Goal: Task Accomplishment & Management: Use online tool/utility

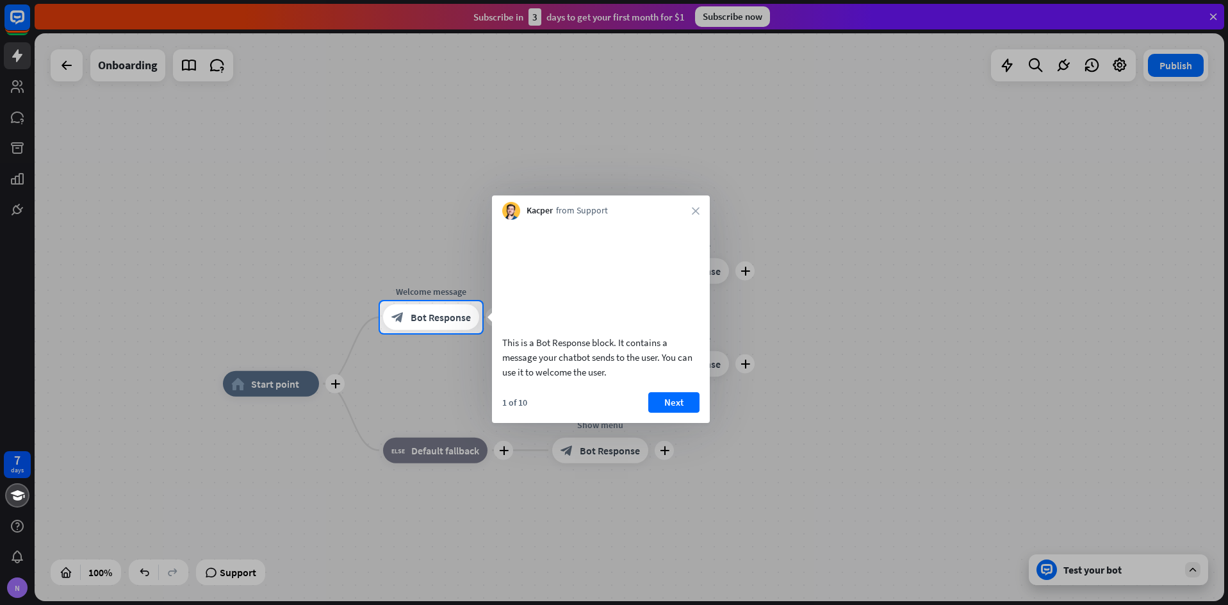
click at [662, 413] on button "Next" at bounding box center [673, 402] width 51 height 21
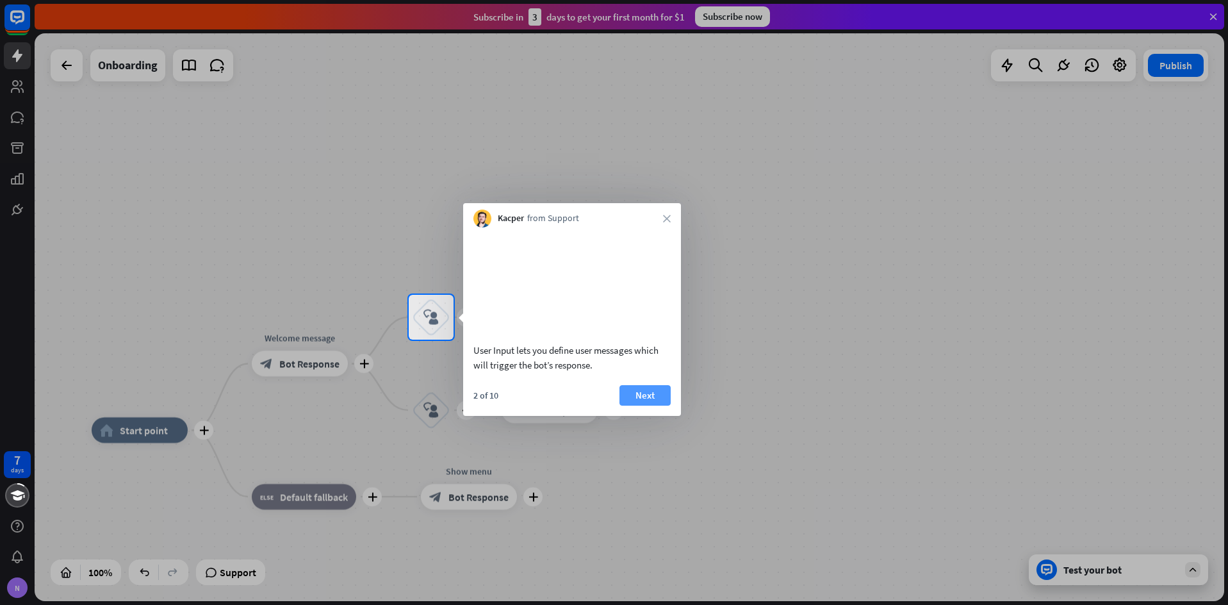
click at [657, 402] on button "Next" at bounding box center [644, 395] width 51 height 21
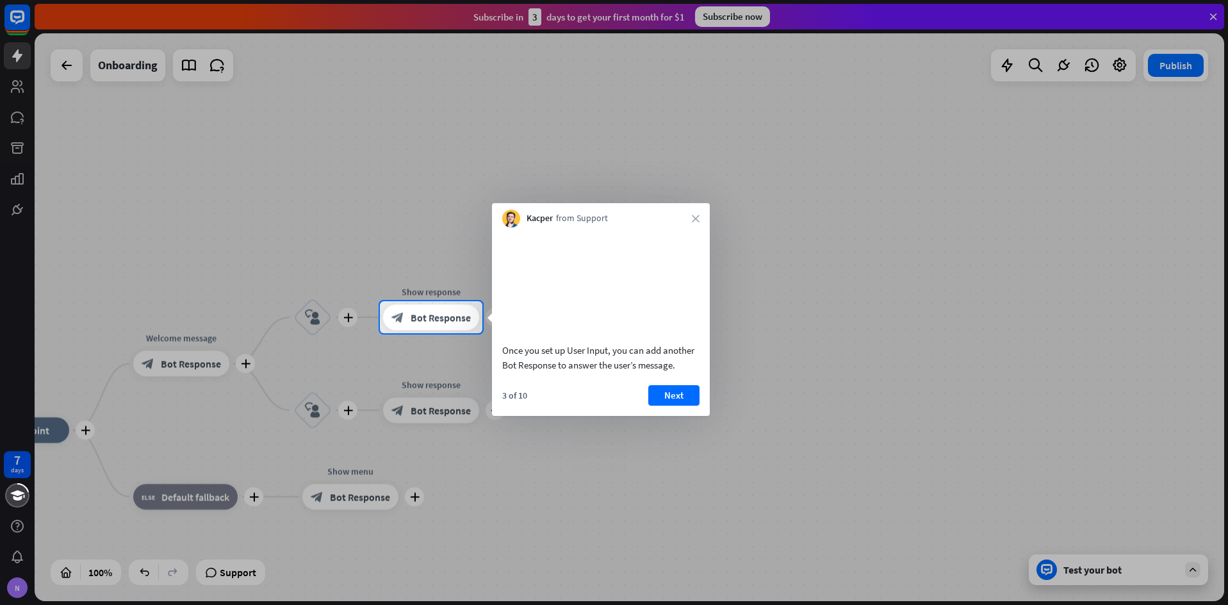
click at [687, 406] on button "Next" at bounding box center [673, 395] width 51 height 21
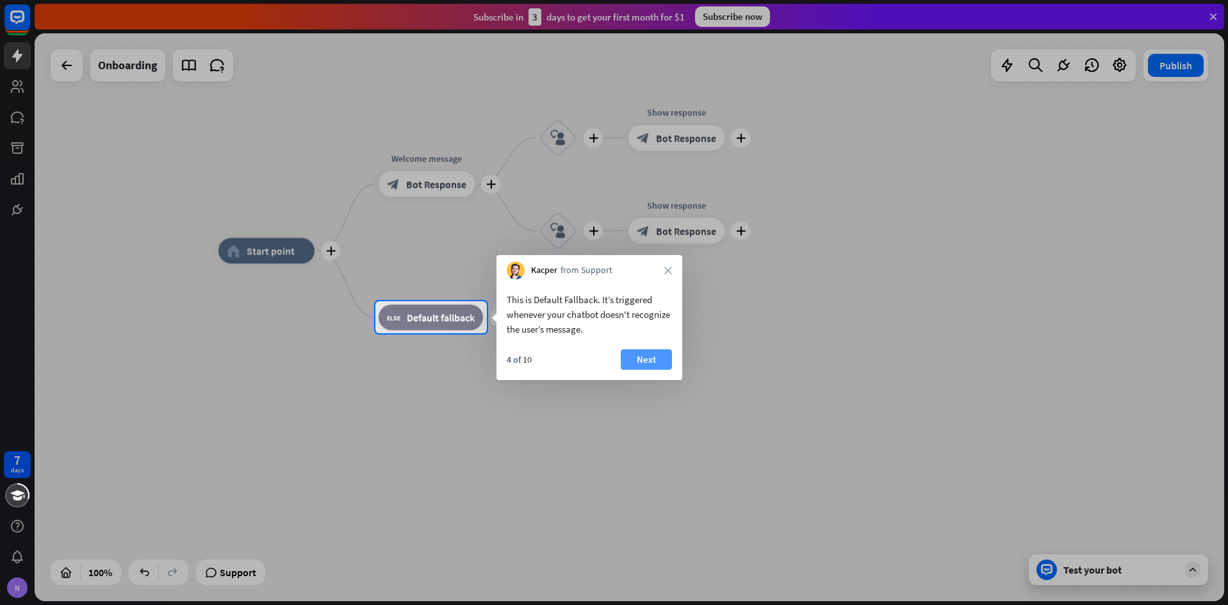
click at [660, 361] on button "Next" at bounding box center [646, 359] width 51 height 21
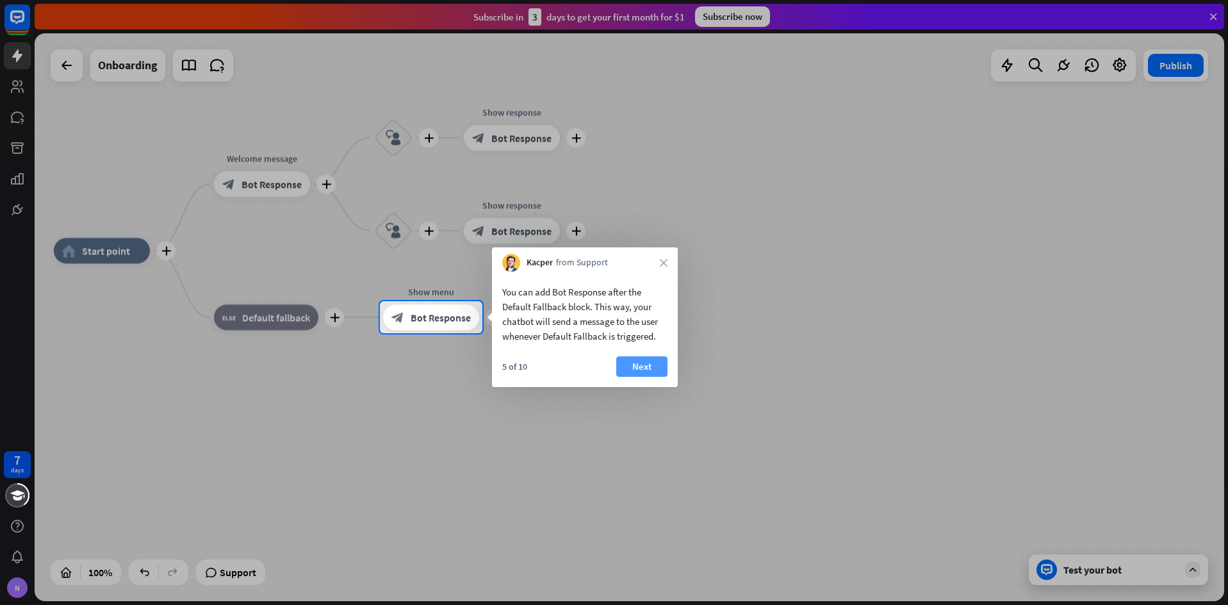
click at [659, 361] on button "Next" at bounding box center [641, 366] width 51 height 21
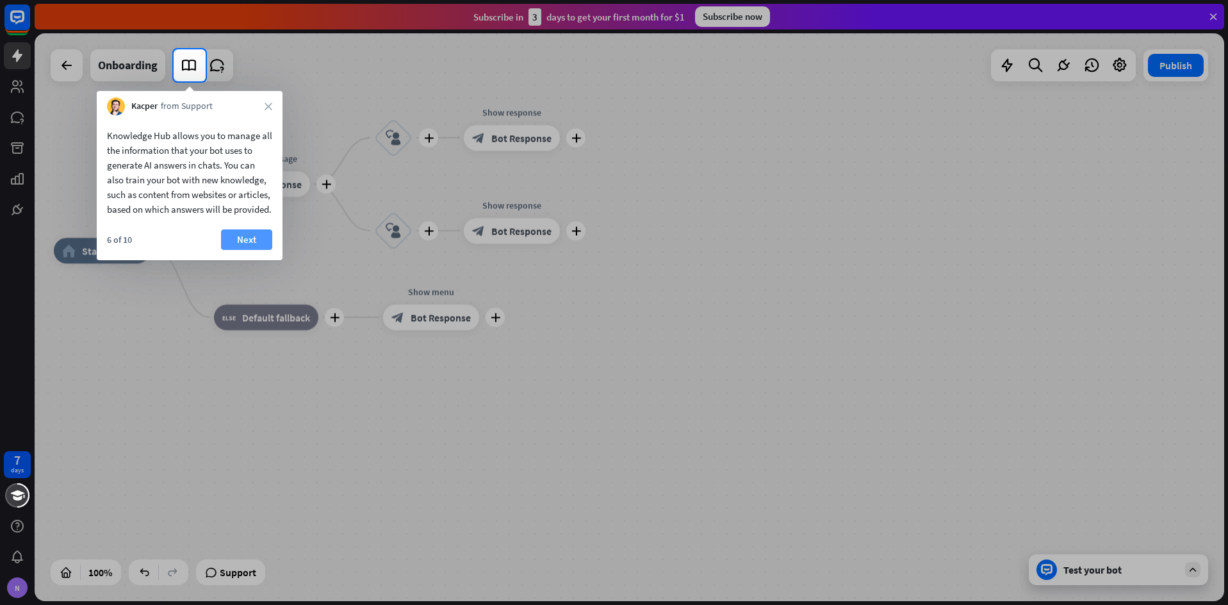
click at [262, 250] on button "Next" at bounding box center [246, 239] width 51 height 21
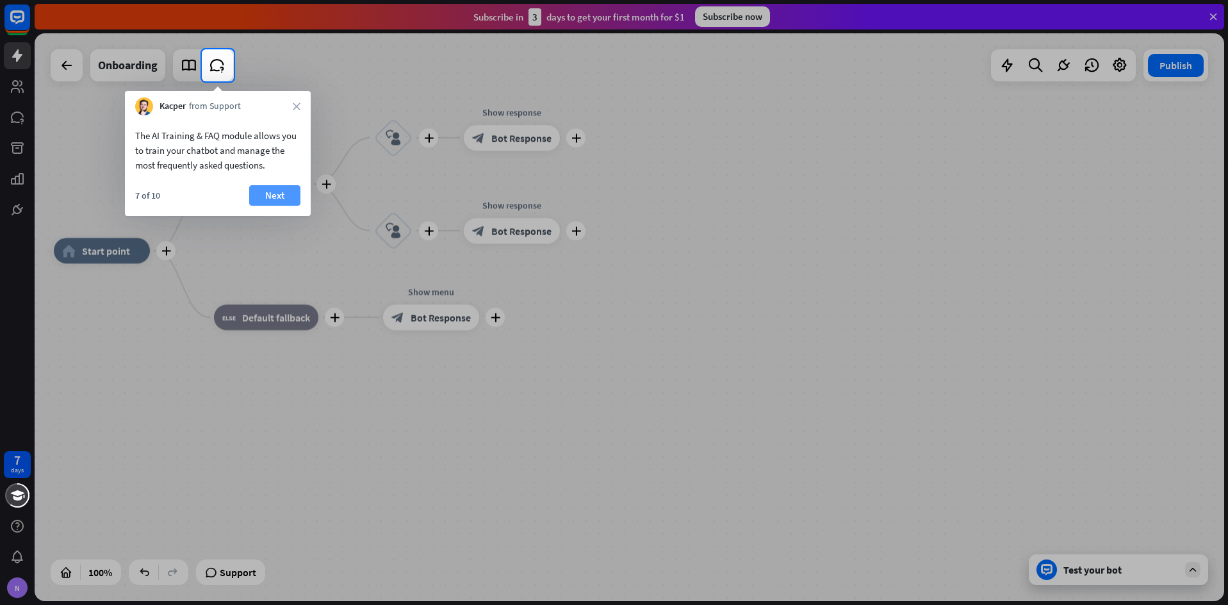
click at [287, 190] on button "Next" at bounding box center [274, 195] width 51 height 21
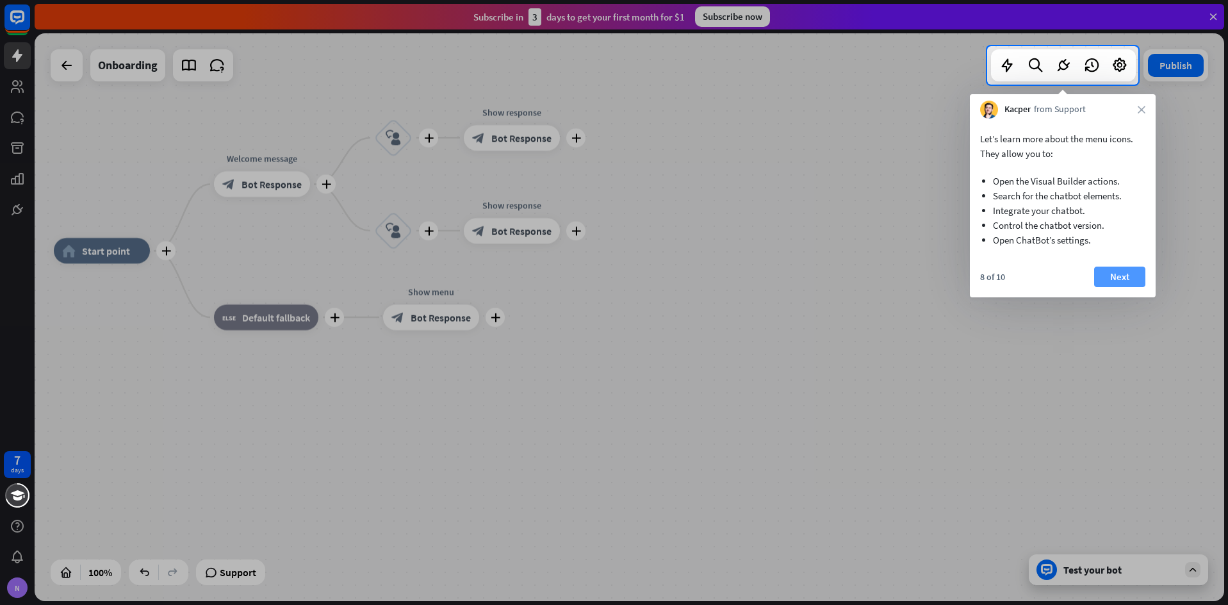
click at [1134, 277] on button "Next" at bounding box center [1119, 277] width 51 height 21
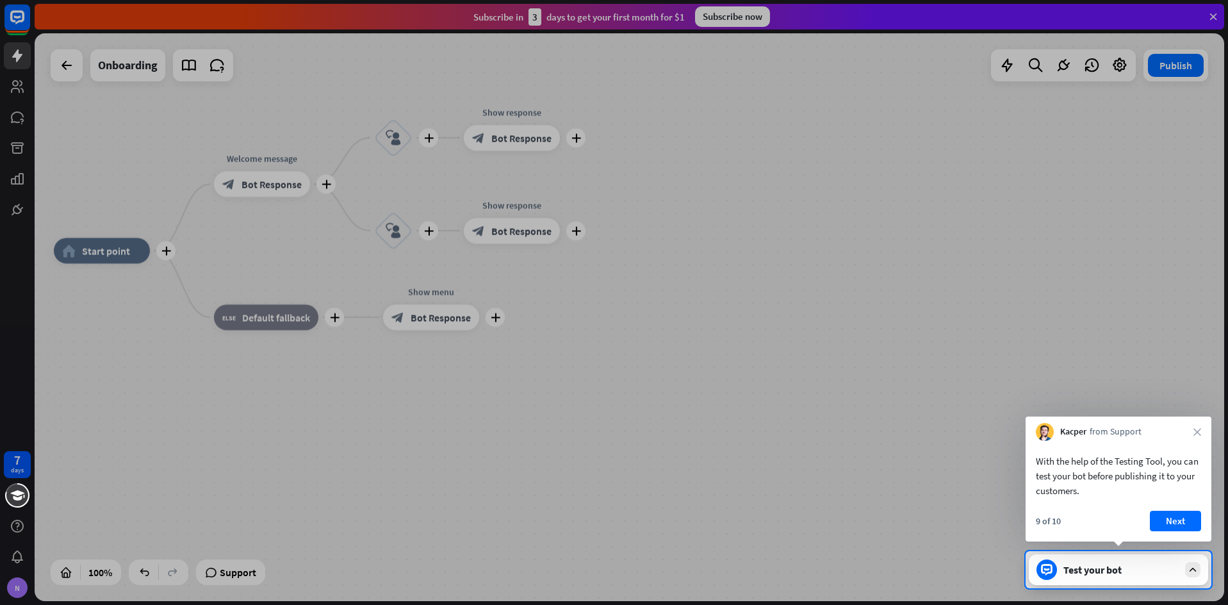
click at [1172, 525] on button "Next" at bounding box center [1175, 521] width 51 height 21
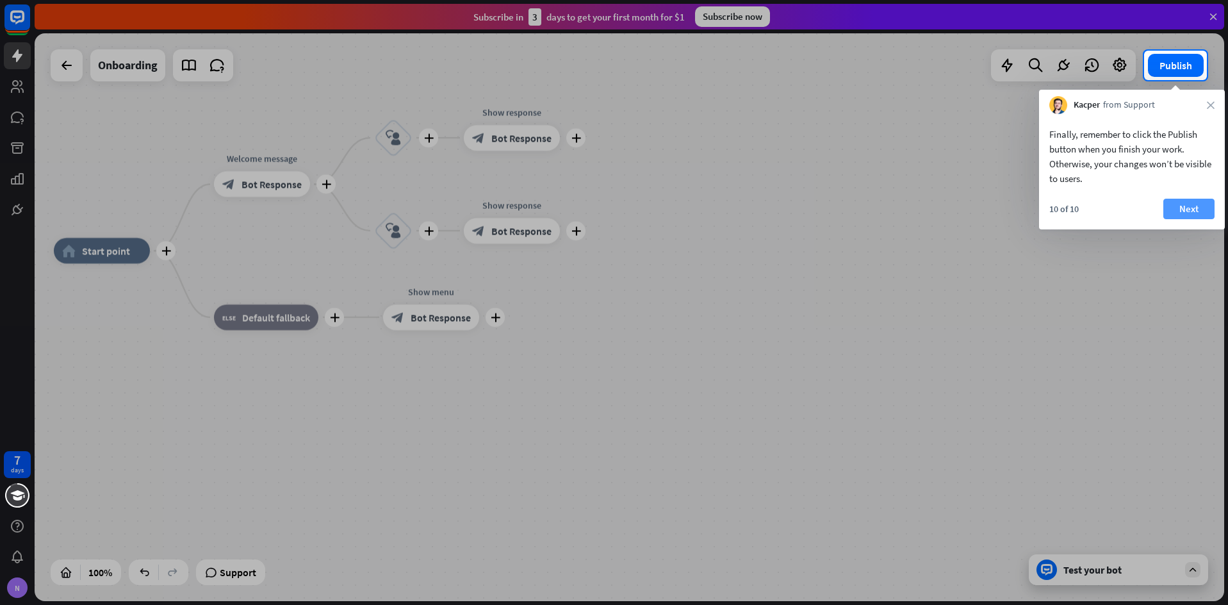
click at [1197, 209] on button "Next" at bounding box center [1188, 209] width 51 height 21
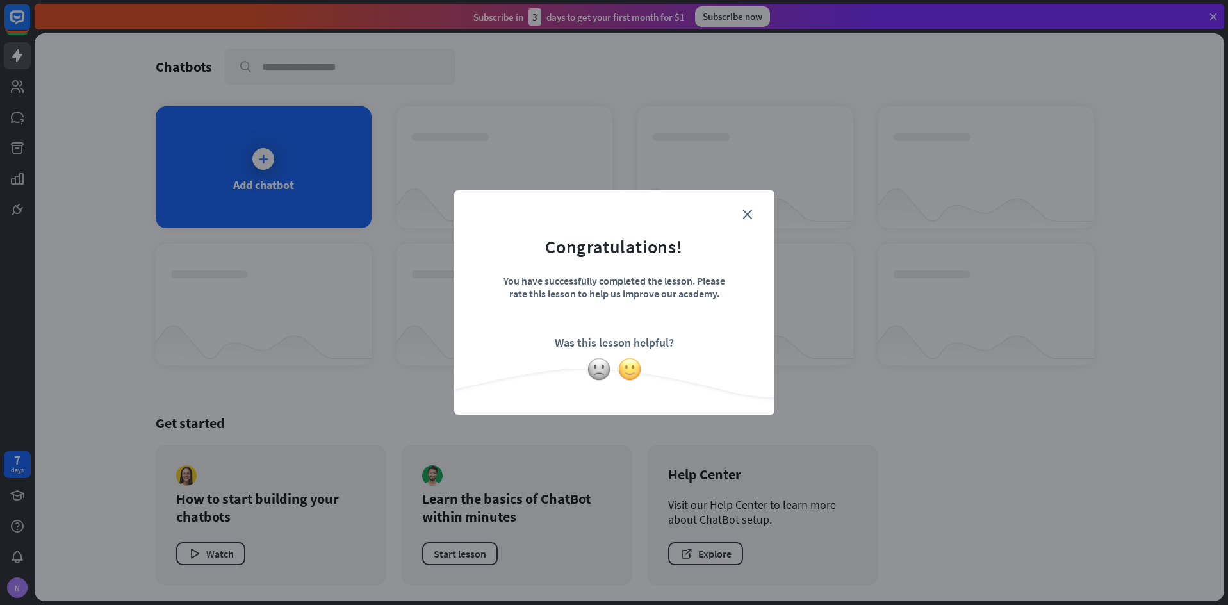
click at [636, 370] on img at bounding box center [630, 369] width 24 height 24
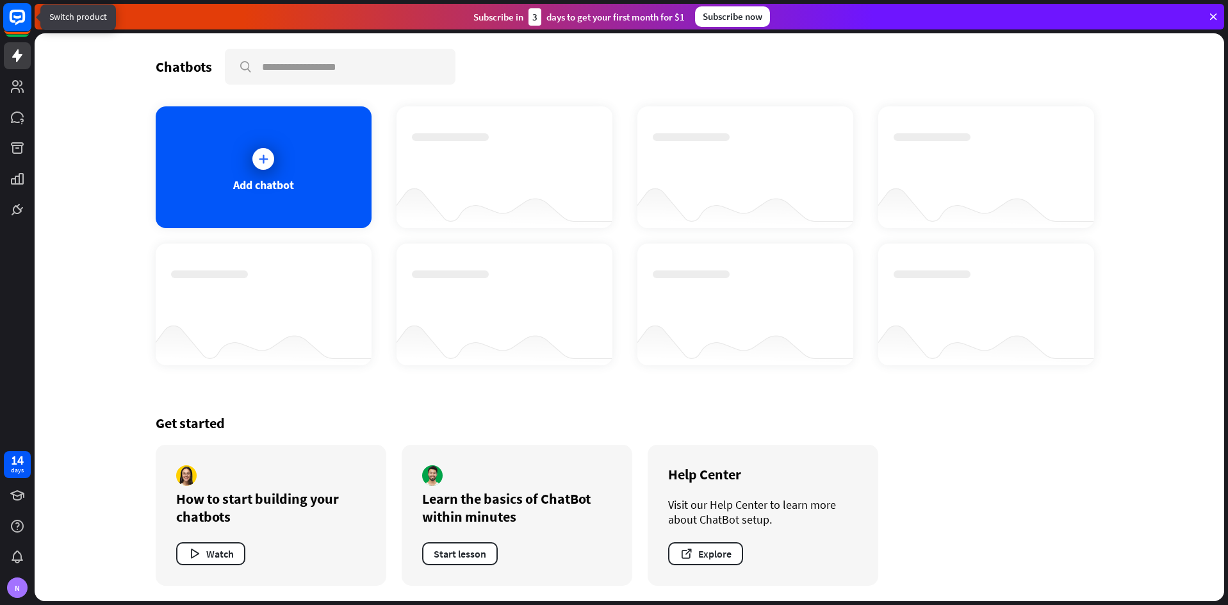
click at [15, 31] on icon at bounding box center [17, 17] width 29 height 29
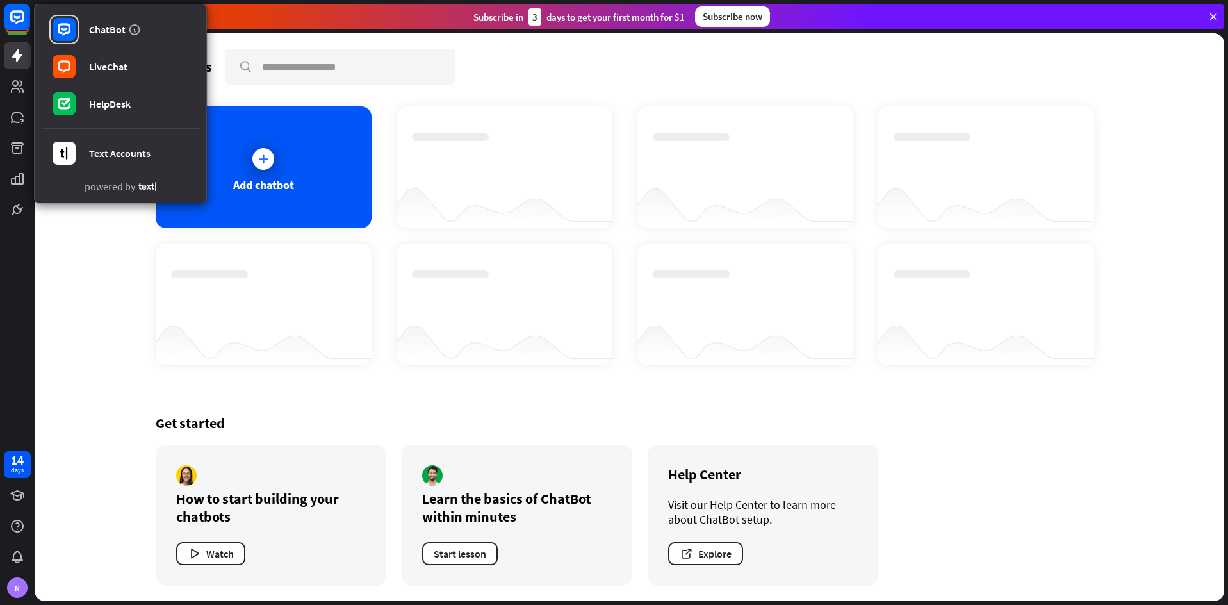
click at [76, 233] on div "Chatbots search Add chatbot Get started How to start building your chatbots Wat…" at bounding box center [630, 317] width 1190 height 568
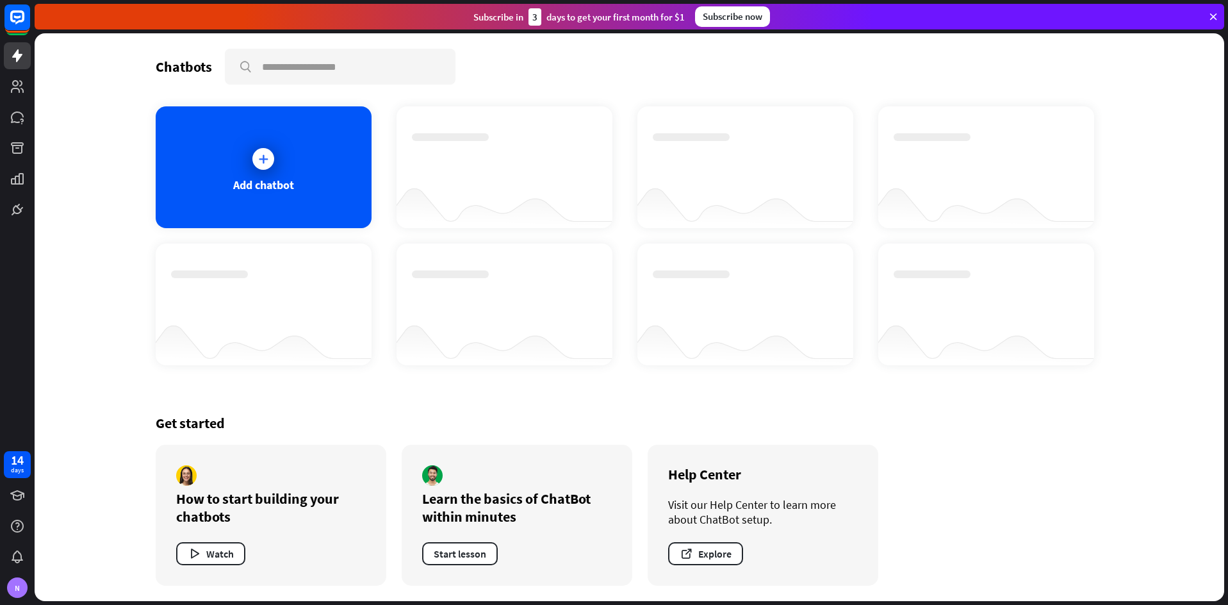
drag, startPoint x: 984, startPoint y: 6, endPoint x: 119, endPoint y: 170, distance: 880.9
click at [119, 170] on div "Chatbots search Add chatbot Get started How to start building your chatbots Wat…" at bounding box center [629, 317] width 1025 height 568
click at [265, 160] on icon at bounding box center [263, 158] width 13 height 13
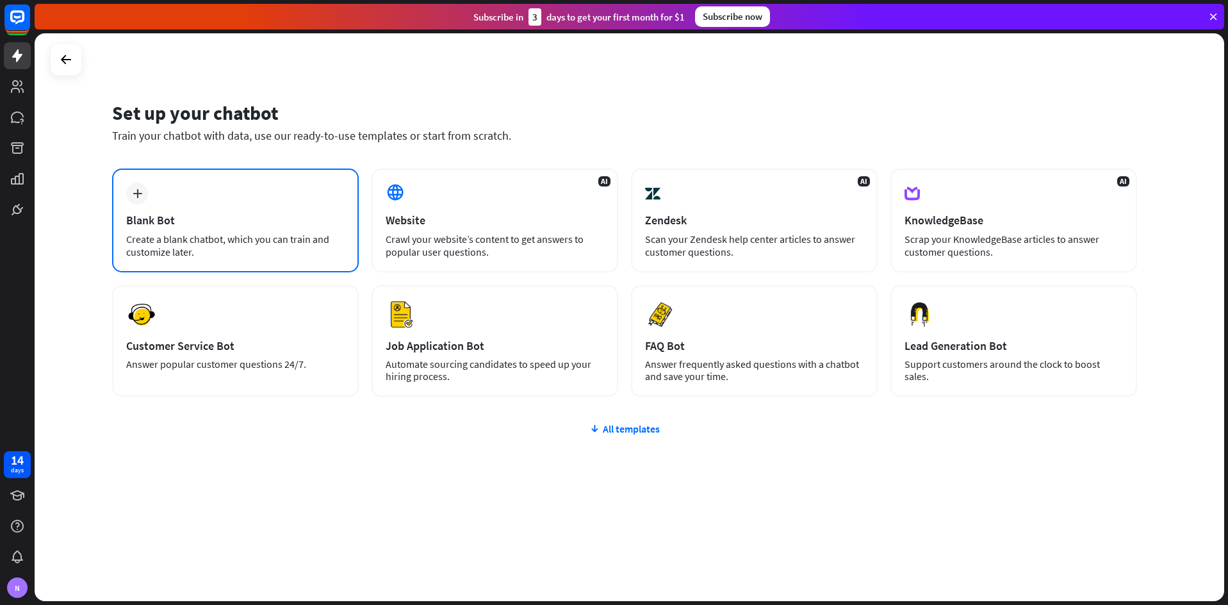
click at [140, 186] on div "plus" at bounding box center [137, 194] width 22 height 22
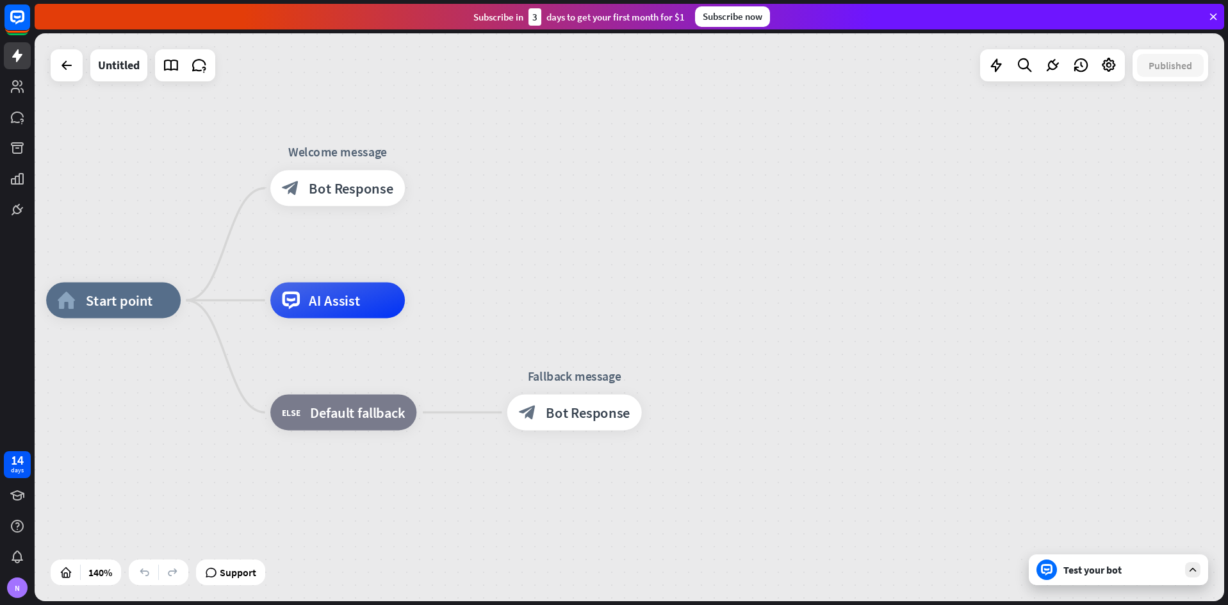
drag, startPoint x: 177, startPoint y: 497, endPoint x: 67, endPoint y: 450, distance: 120.3
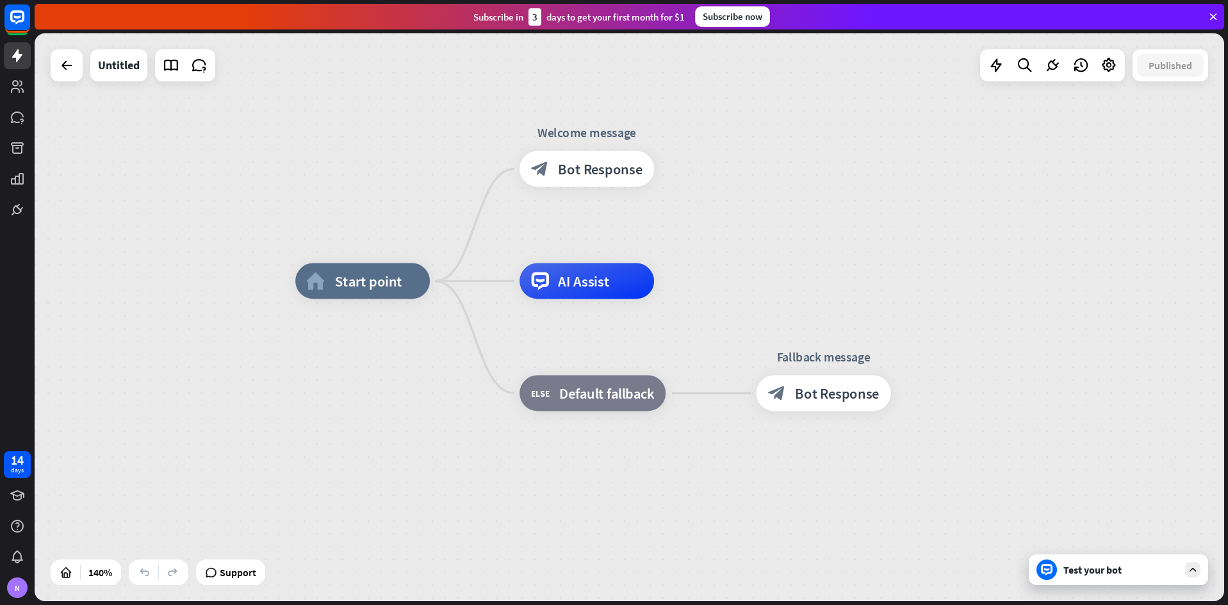
drag, startPoint x: 127, startPoint y: 439, endPoint x: 365, endPoint y: 417, distance: 239.4
click at [377, 298] on div "Edit name more_horiz plus home_2 Start point" at bounding box center [362, 280] width 135 height 36
click at [381, 283] on span "Start point" at bounding box center [367, 280] width 67 height 18
drag, startPoint x: 406, startPoint y: 442, endPoint x: 399, endPoint y: 429, distance: 14.9
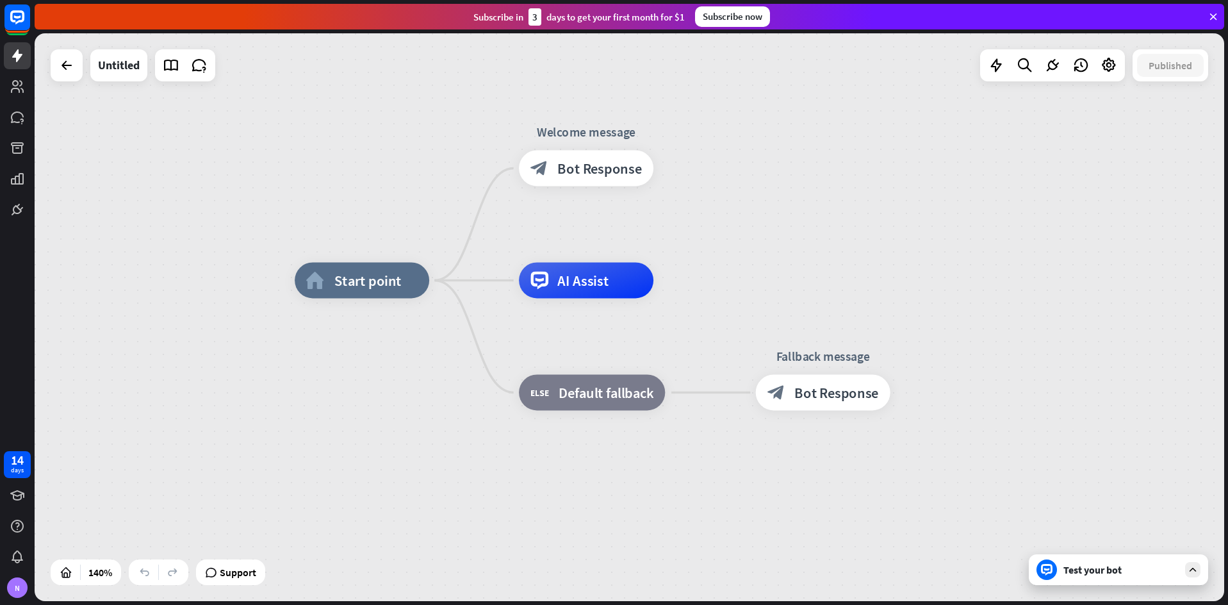
click at [575, 160] on span "Bot Response" at bounding box center [596, 168] width 85 height 18
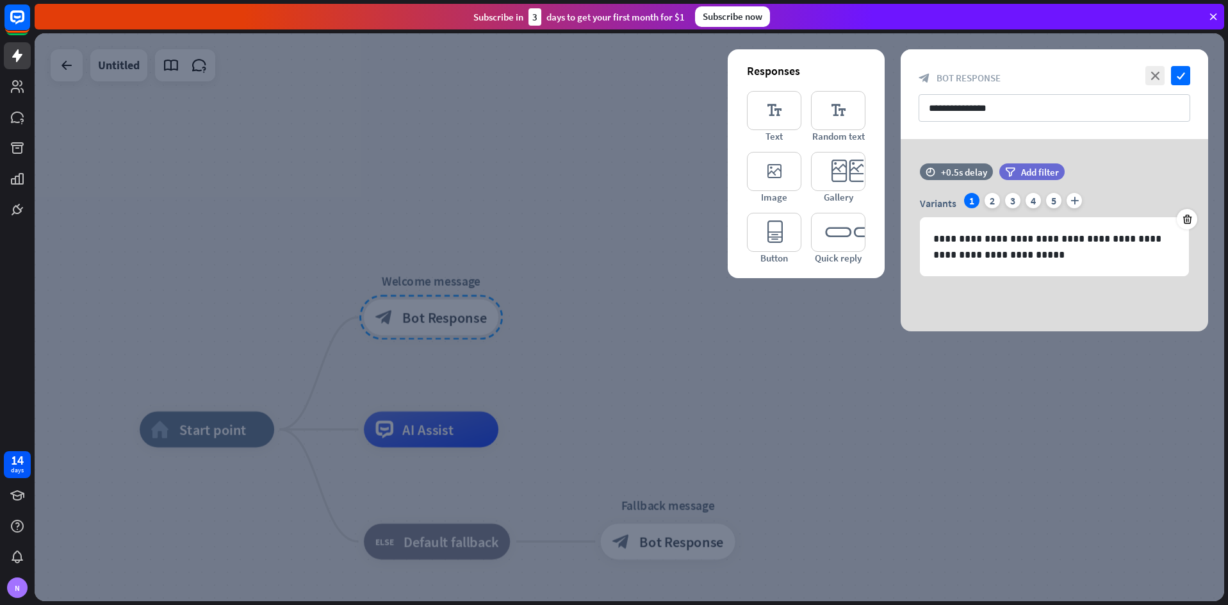
click at [504, 94] on div at bounding box center [630, 317] width 1190 height 568
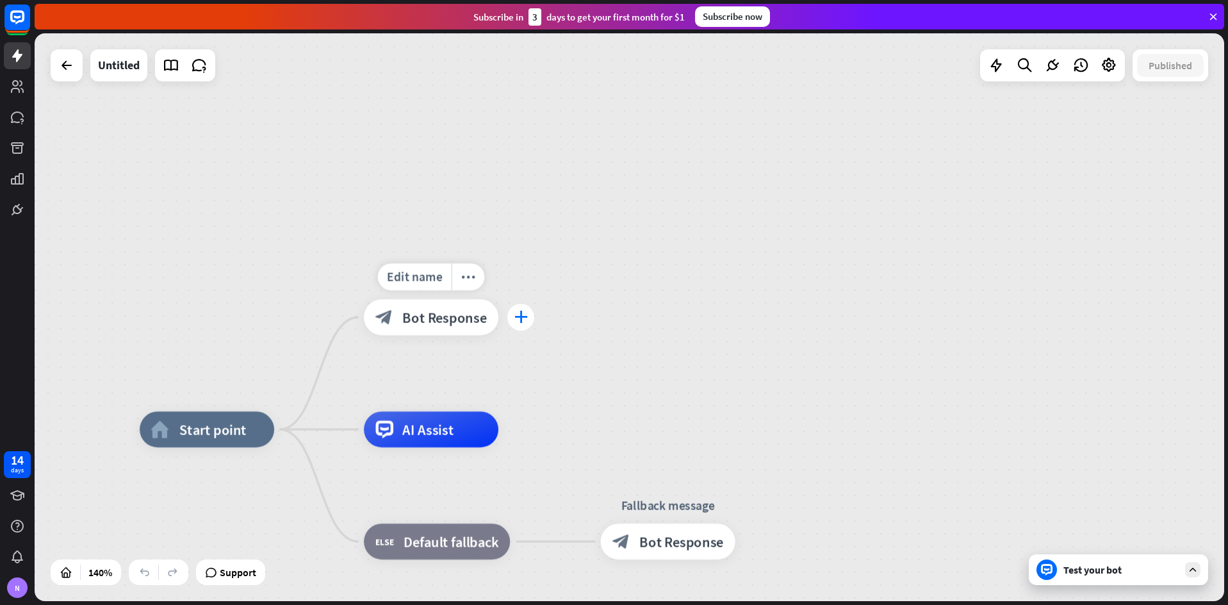
click at [532, 322] on div "plus" at bounding box center [520, 317] width 27 height 27
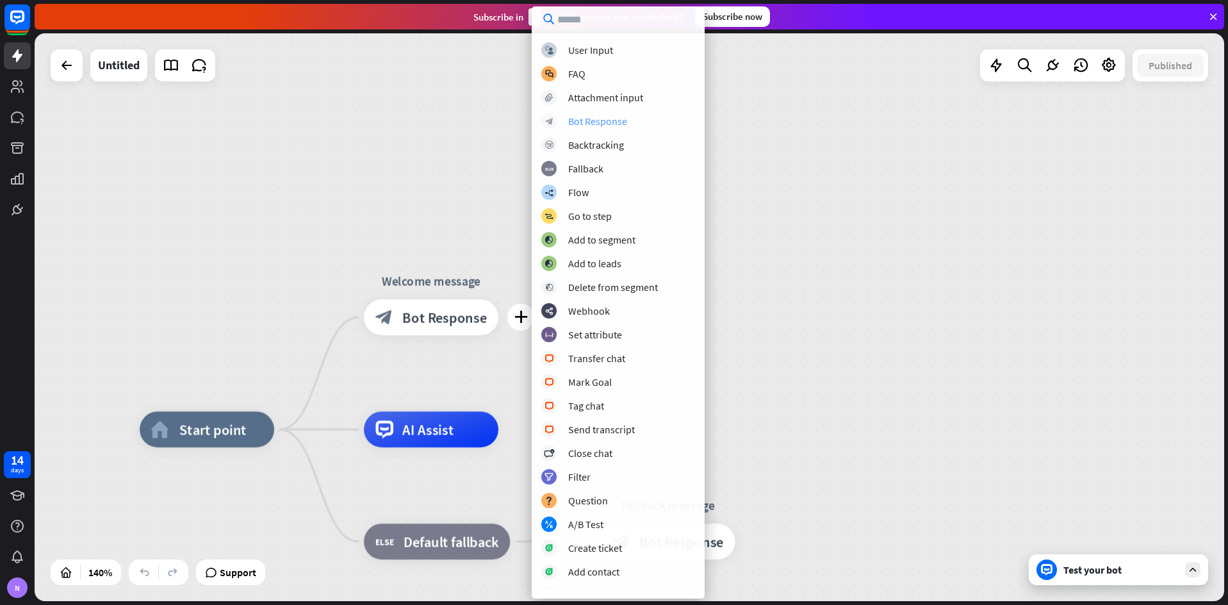
click at [601, 126] on div "Bot Response" at bounding box center [597, 121] width 59 height 13
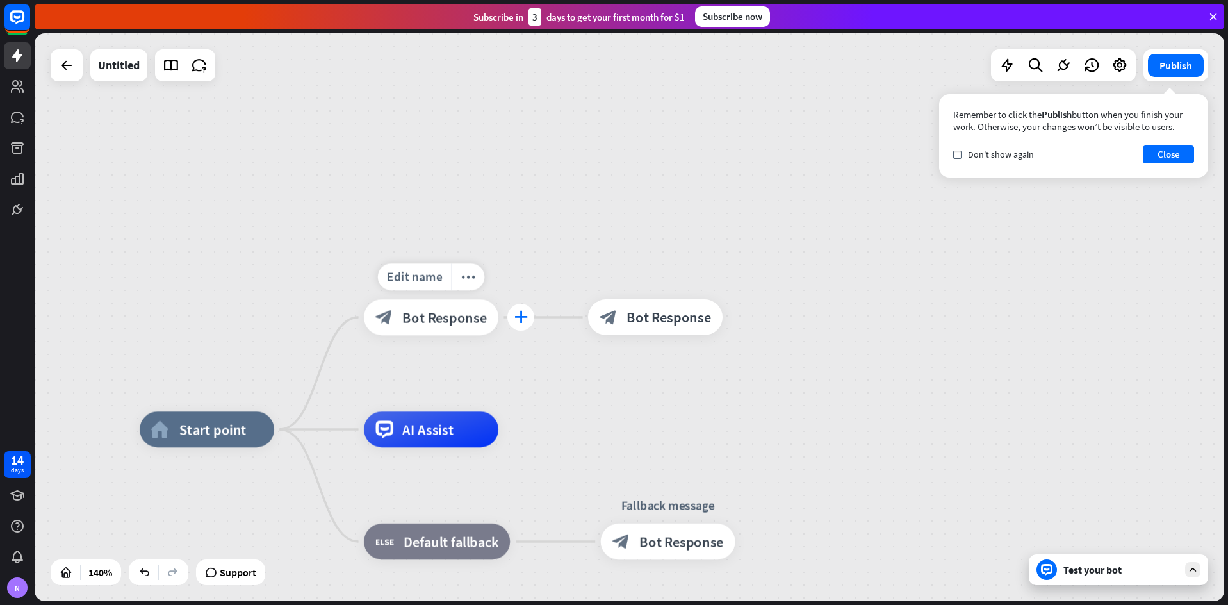
click at [519, 316] on icon "plus" at bounding box center [520, 317] width 13 height 13
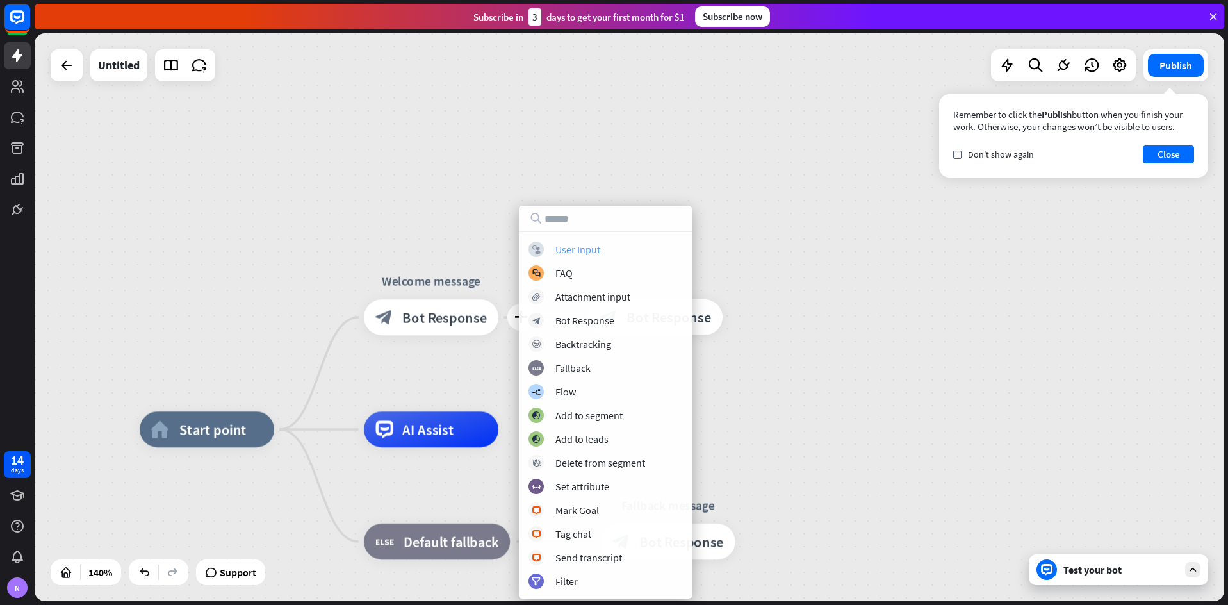
click at [587, 253] on div "User Input" at bounding box center [577, 249] width 45 height 13
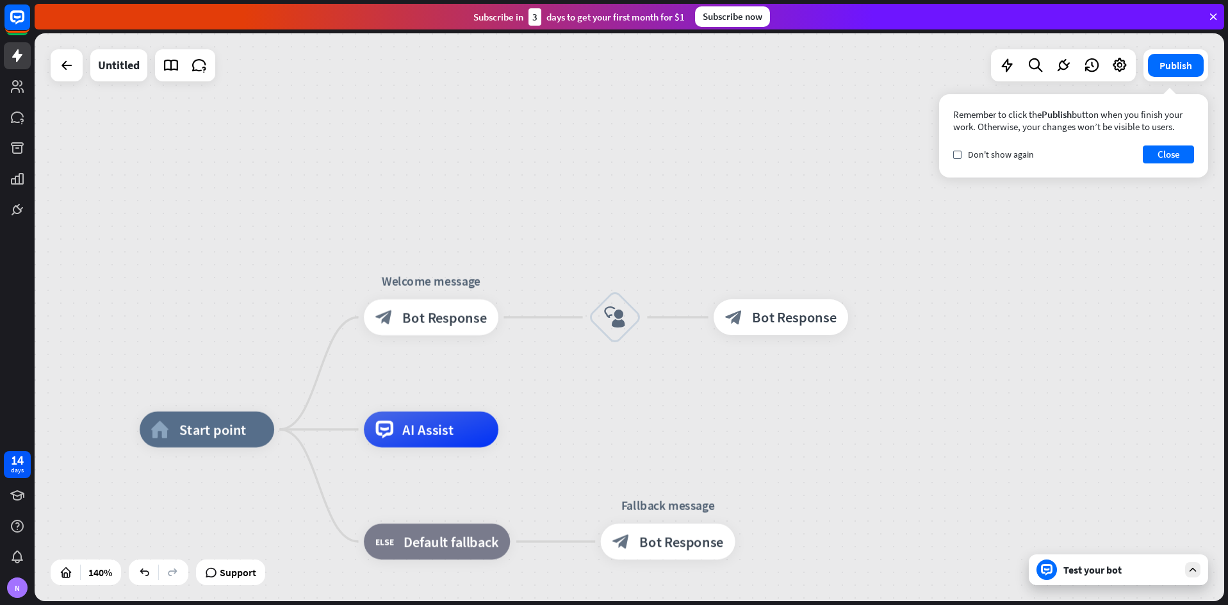
drag, startPoint x: 614, startPoint y: 330, endPoint x: 918, endPoint y: 322, distance: 304.4
click at [928, 324] on div "home_2 Start point Welcome message block_bot_response Bot Response block_user_i…" at bounding box center [630, 317] width 1190 height 568
drag, startPoint x: 614, startPoint y: 322, endPoint x: 904, endPoint y: 320, distance: 290.2
click at [904, 320] on div "home_2 Start point Welcome message block_bot_response Bot Response block_user_i…" at bounding box center [630, 317] width 1190 height 568
click at [659, 263] on icon "more_horiz" at bounding box center [652, 267] width 14 height 13
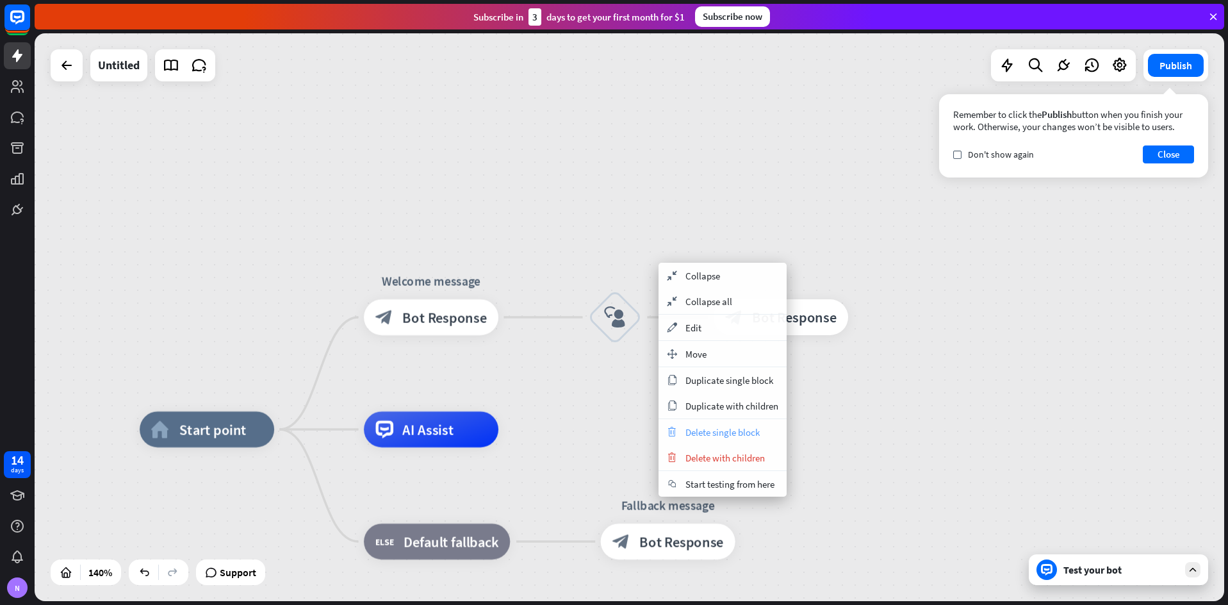
click at [701, 437] on span "Delete single block" at bounding box center [722, 432] width 74 height 12
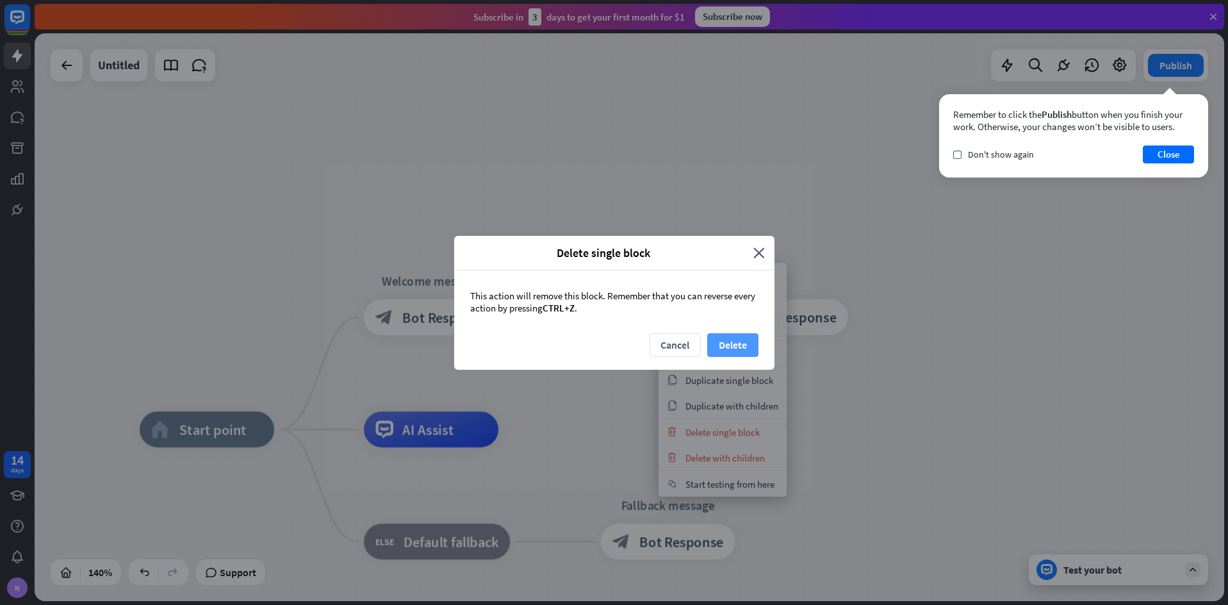
click at [732, 349] on button "Delete" at bounding box center [732, 345] width 51 height 24
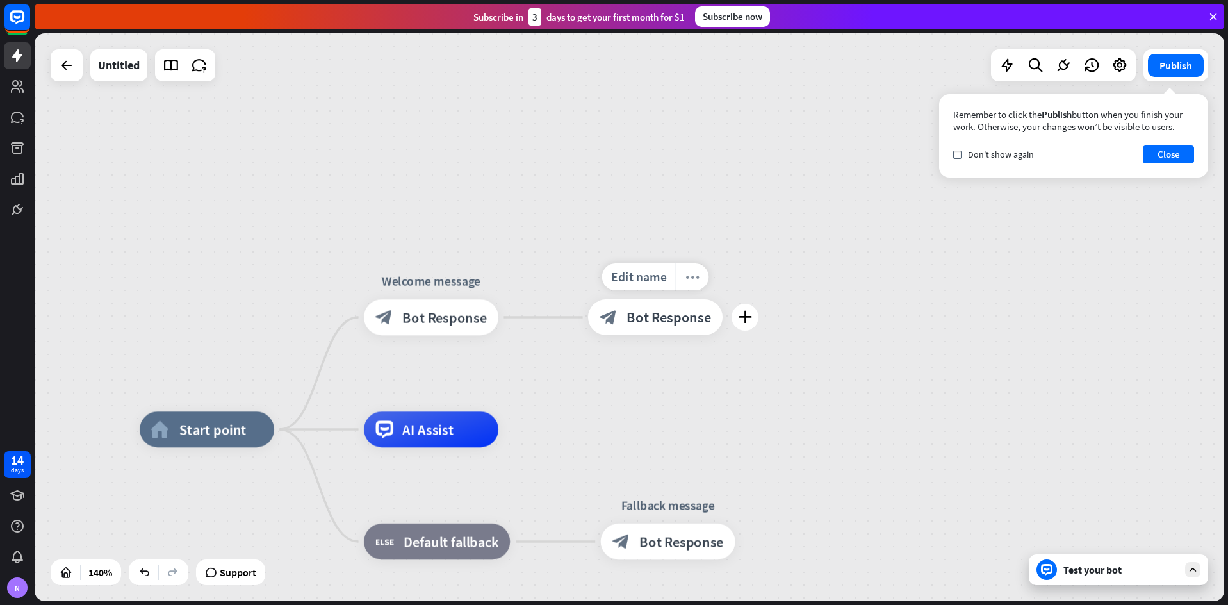
click at [698, 286] on div "more_horiz" at bounding box center [692, 276] width 33 height 27
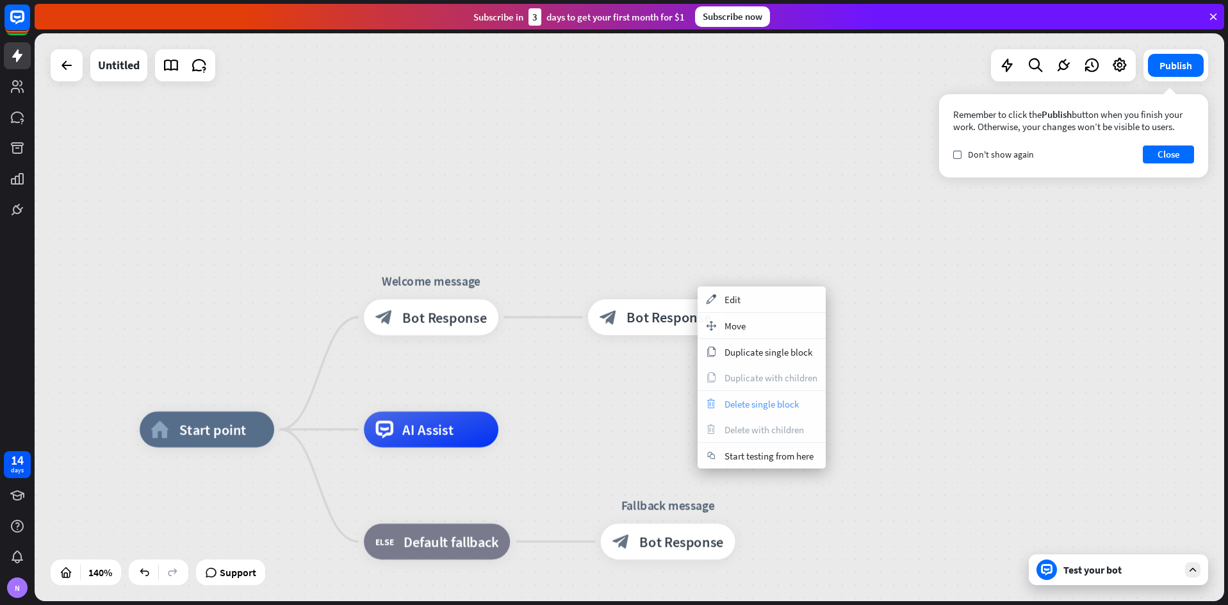
click at [722, 407] on div "trash Delete single block" at bounding box center [762, 404] width 128 height 26
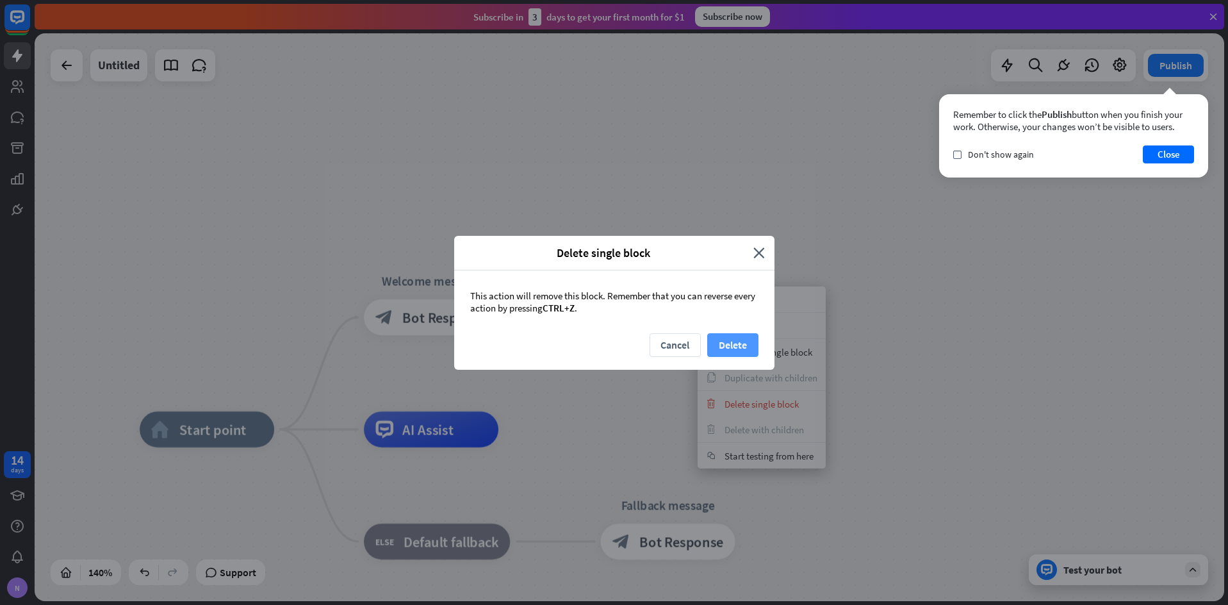
click at [728, 352] on button "Delete" at bounding box center [732, 345] width 51 height 24
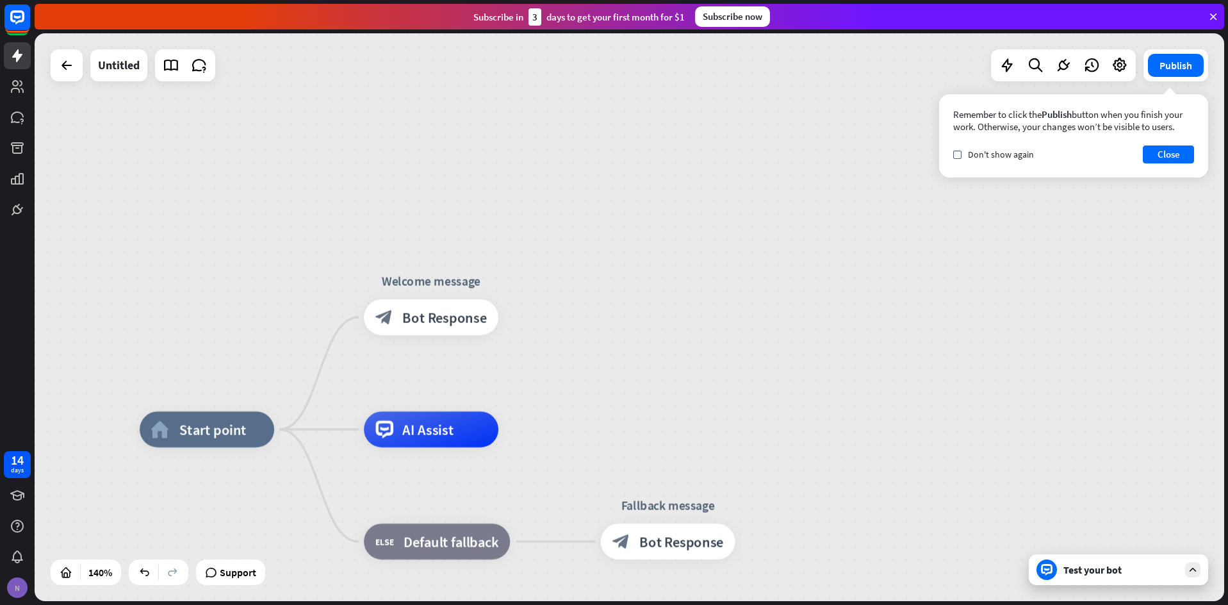
click at [10, 580] on div "N" at bounding box center [17, 587] width 21 height 21
